Goal: Information Seeking & Learning: Learn about a topic

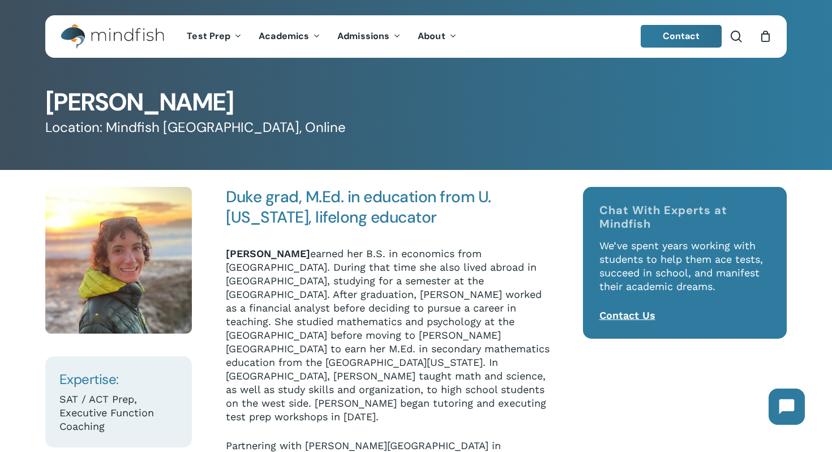
click at [370, 248] on p "[PERSON_NAME] earned her B.S. in economics from [GEOGRAPHIC_DATA]. During that …" at bounding box center [389, 343] width 327 height 192
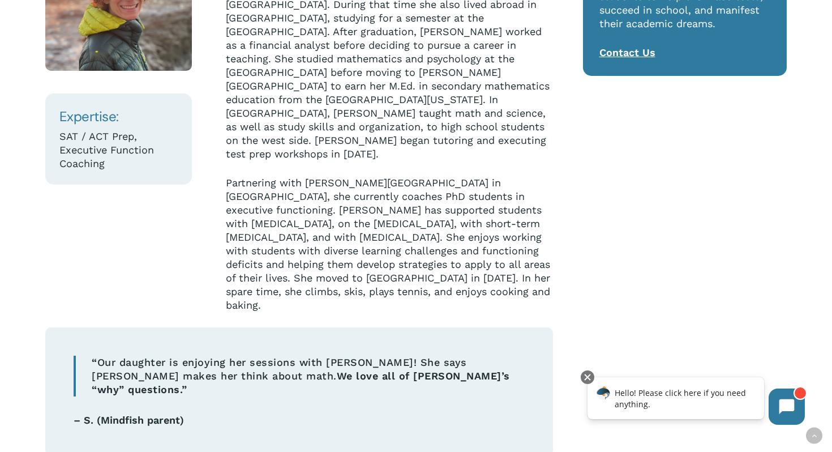
scroll to position [262, 0]
drag, startPoint x: 322, startPoint y: 251, endPoint x: 402, endPoint y: 255, distance: 79.8
click at [402, 255] on p "Partnering with [PERSON_NAME][GEOGRAPHIC_DATA] in [GEOGRAPHIC_DATA], she curren…" at bounding box center [389, 245] width 327 height 136
click at [446, 257] on p "Partnering with [PERSON_NAME][GEOGRAPHIC_DATA] in [GEOGRAPHIC_DATA], she curren…" at bounding box center [389, 245] width 327 height 136
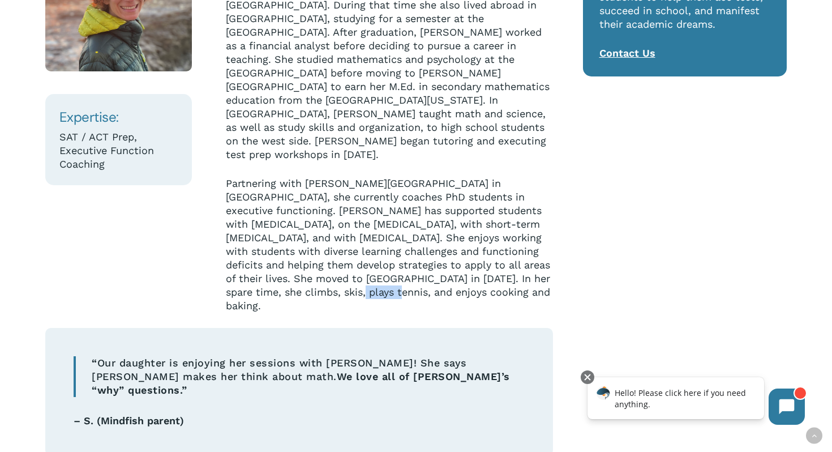
drag, startPoint x: 449, startPoint y: 270, endPoint x: 335, endPoint y: 265, distance: 113.9
click at [336, 265] on p "Partnering with [PERSON_NAME][GEOGRAPHIC_DATA] in [GEOGRAPHIC_DATA], she curren…" at bounding box center [389, 245] width 327 height 136
click at [335, 265] on p "Partnering with [PERSON_NAME][GEOGRAPHIC_DATA] in [GEOGRAPHIC_DATA], she curren…" at bounding box center [389, 245] width 327 height 136
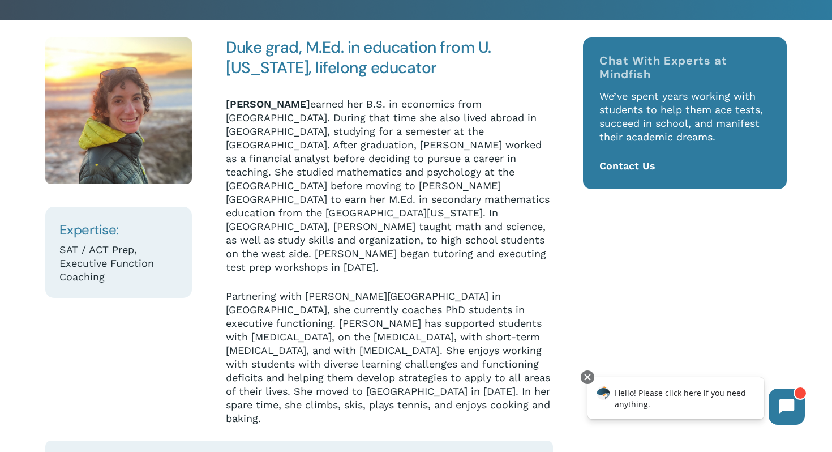
scroll to position [149, 0]
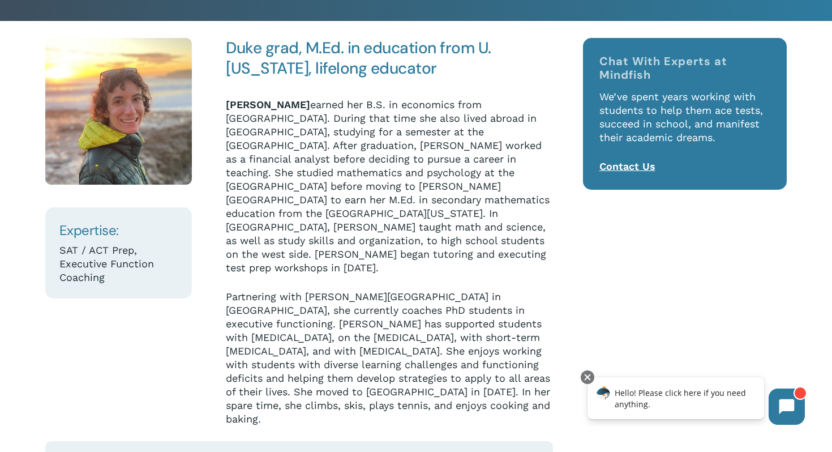
drag, startPoint x: 335, startPoint y: 105, endPoint x: 516, endPoint y: 136, distance: 183.7
click at [516, 136] on p "[PERSON_NAME] earned her B.S. in economics from [GEOGRAPHIC_DATA]. During that …" at bounding box center [389, 194] width 327 height 192
drag, startPoint x: 366, startPoint y: 124, endPoint x: 394, endPoint y: 125, distance: 27.7
click at [394, 125] on p "[PERSON_NAME] earned her B.S. in economics from [GEOGRAPHIC_DATA]. During that …" at bounding box center [389, 194] width 327 height 192
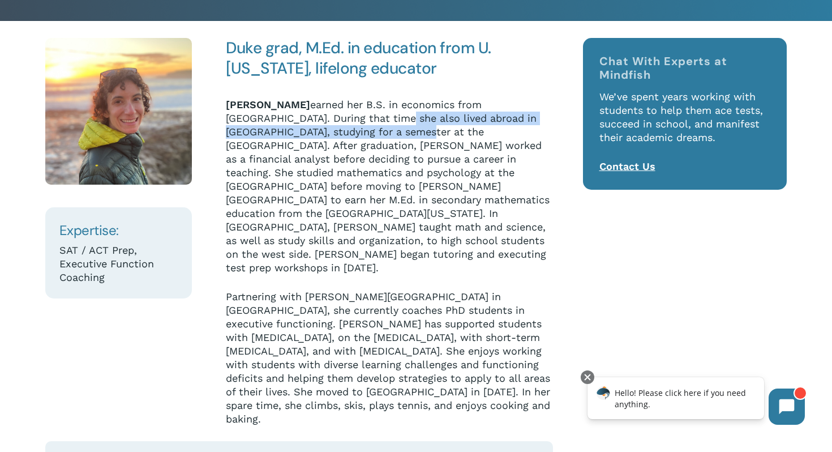
drag, startPoint x: 394, startPoint y: 125, endPoint x: 317, endPoint y: 123, distance: 77.0
click at [394, 125] on p "[PERSON_NAME] earned her B.S. in economics from [GEOGRAPHIC_DATA]. During that …" at bounding box center [389, 194] width 327 height 192
drag, startPoint x: 294, startPoint y: 123, endPoint x: 442, endPoint y: 127, distance: 147.7
click at [442, 127] on p "[PERSON_NAME] earned her B.S. in economics from [GEOGRAPHIC_DATA]. During that …" at bounding box center [389, 194] width 327 height 192
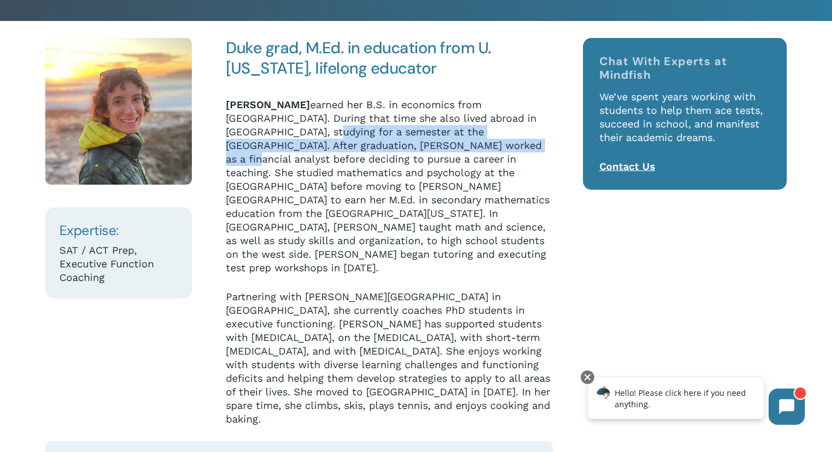
drag, startPoint x: 296, startPoint y: 133, endPoint x: 454, endPoint y: 145, distance: 157.8
click at [454, 145] on p "[PERSON_NAME] earned her B.S. in economics from [GEOGRAPHIC_DATA]. During that …" at bounding box center [389, 194] width 327 height 192
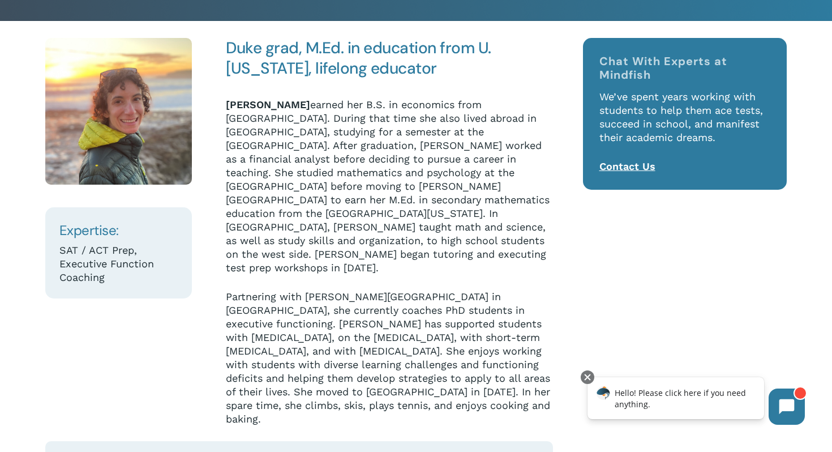
drag, startPoint x: 454, startPoint y: 145, endPoint x: 386, endPoint y: 144, distance: 67.9
click at [454, 145] on p "[PERSON_NAME] earned her B.S. in economics from [GEOGRAPHIC_DATA]. During that …" at bounding box center [389, 194] width 327 height 192
drag, startPoint x: 271, startPoint y: 139, endPoint x: 386, endPoint y: 140, distance: 115.4
click at [386, 140] on p "[PERSON_NAME] earned her B.S. in economics from [GEOGRAPHIC_DATA]. During that …" at bounding box center [389, 194] width 327 height 192
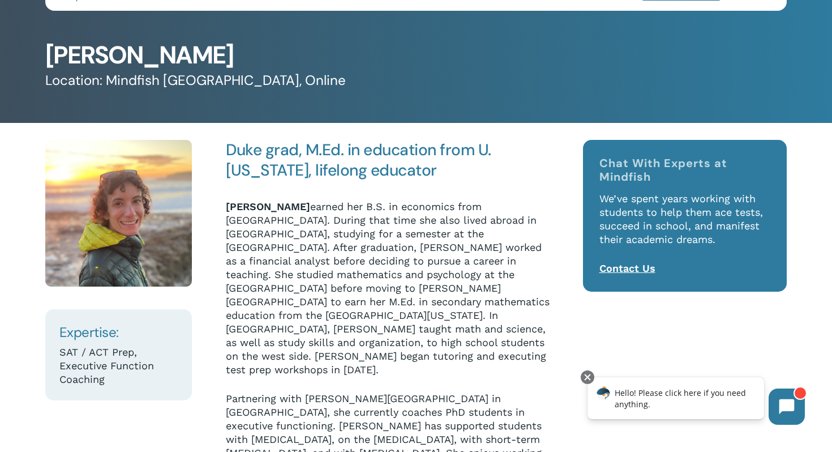
scroll to position [22, 0]
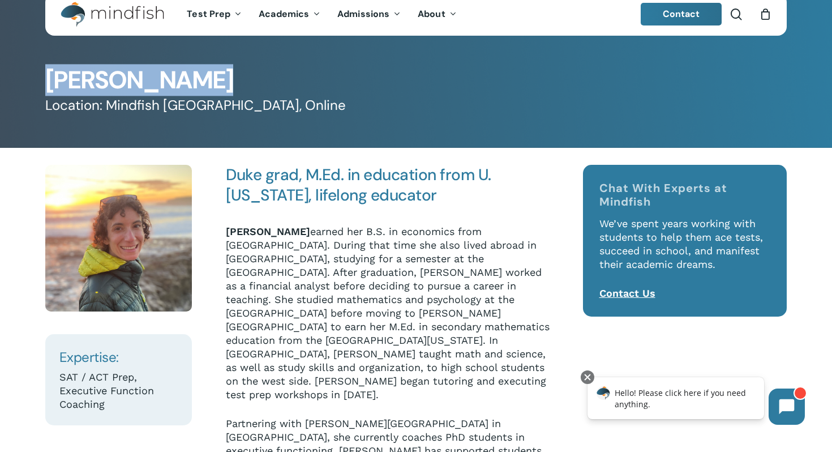
drag, startPoint x: 261, startPoint y: 90, endPoint x: 42, endPoint y: 89, distance: 219.0
click at [39, 88] on div "[PERSON_NAME] Location: Mindfish [GEOGRAPHIC_DATA], Online" at bounding box center [416, 63] width 832 height 170
copy h1 "[PERSON_NAME]"
